Goal: Task Accomplishment & Management: Use online tool/utility

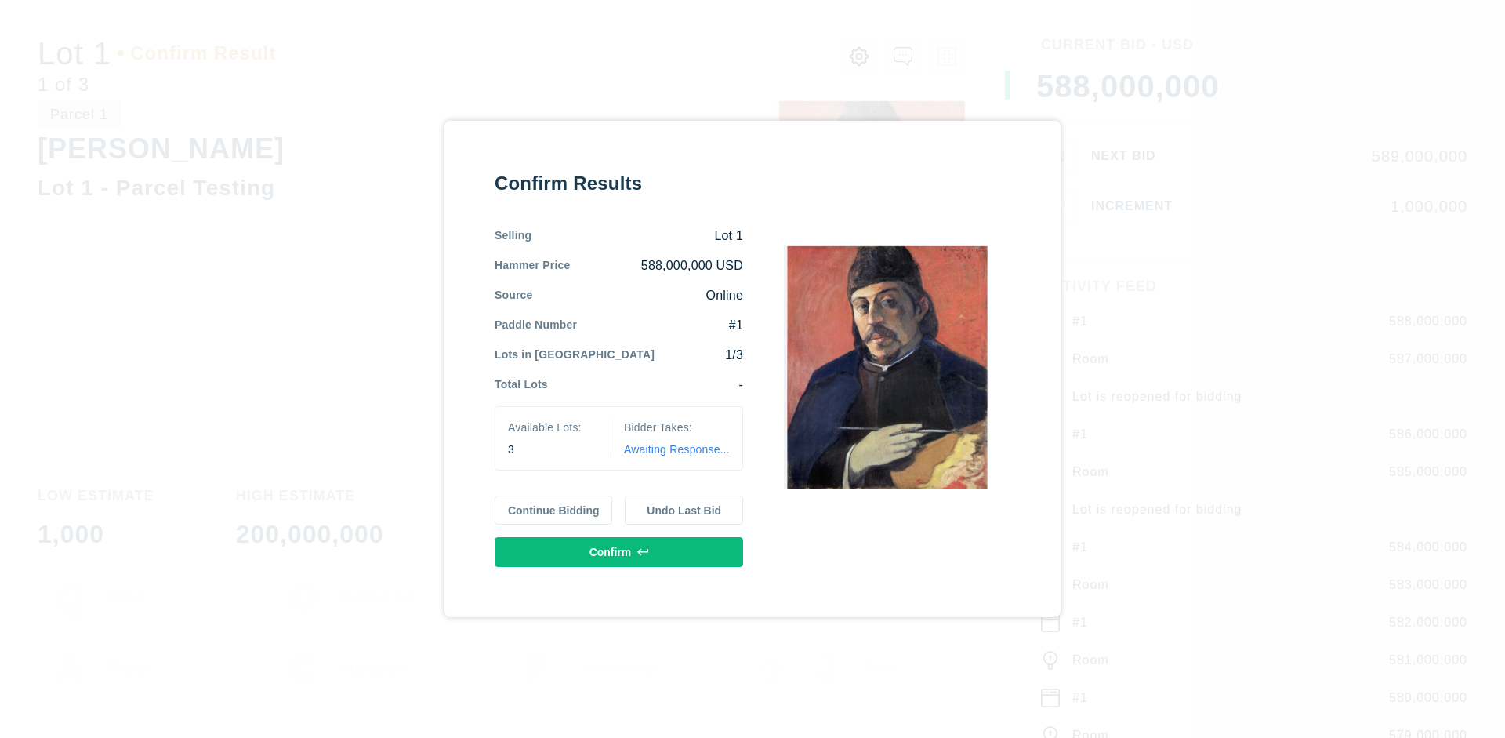
click at [554, 509] on button "Continue Bidding" at bounding box center [554, 510] width 118 height 30
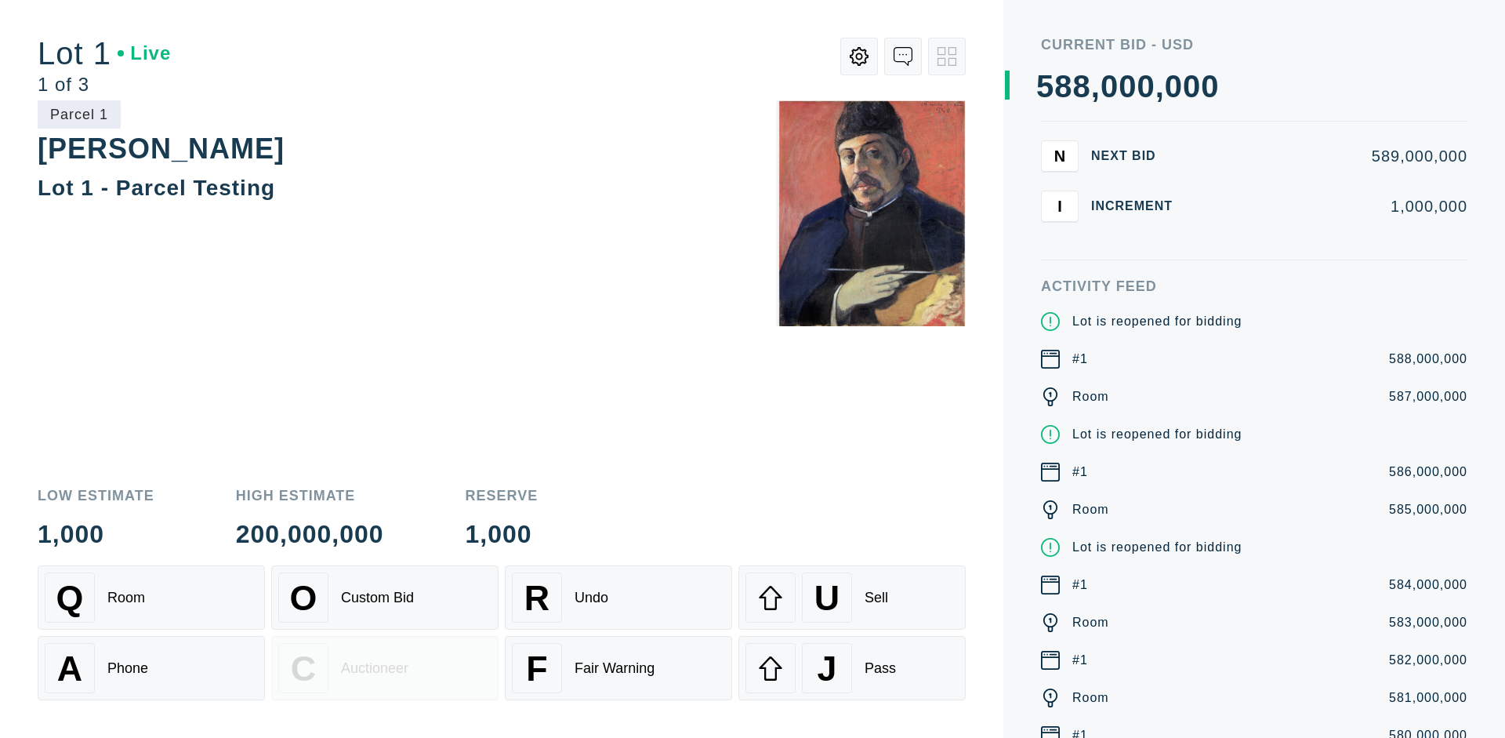
click at [151, 597] on div "Q Room" at bounding box center [151, 597] width 213 height 50
